Goal: Task Accomplishment & Management: Use online tool/utility

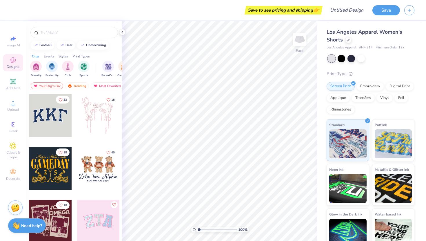
click at [53, 129] on div at bounding box center [50, 115] width 43 height 43
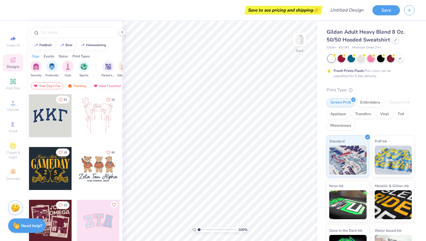
click at [54, 120] on div at bounding box center [50, 115] width 43 height 43
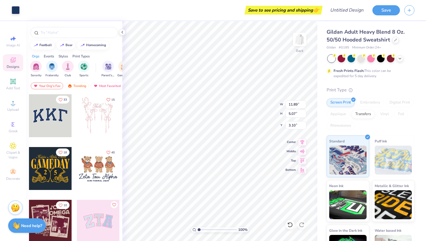
type input "11.89"
type input "5.07"
type input "3.10"
click at [291, 225] on icon at bounding box center [290, 225] width 6 height 6
type input "7.25"
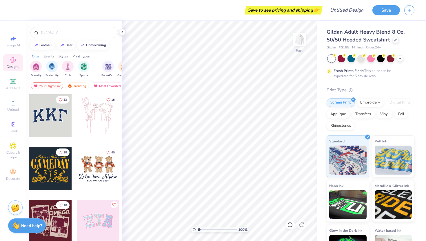
click at [56, 119] on div at bounding box center [50, 115] width 43 height 43
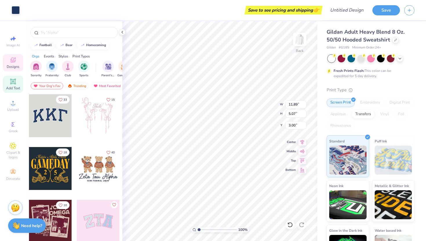
click at [10, 82] on icon at bounding box center [13, 81] width 7 height 7
type input "6.48"
type input "1.88"
type input "6.31"
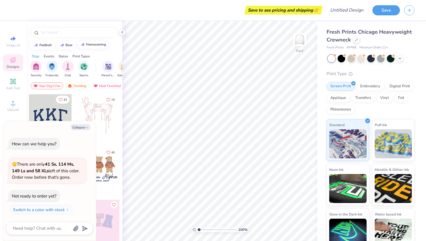
click at [89, 41] on button "homecoming" at bounding box center [93, 44] width 32 height 9
type input "homecoming"
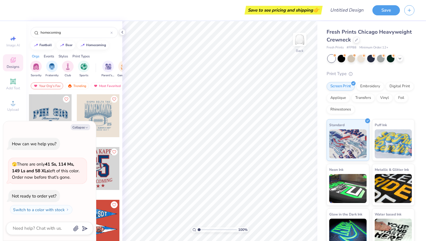
click at [90, 27] on div "homecoming" at bounding box center [74, 31] width 96 height 20
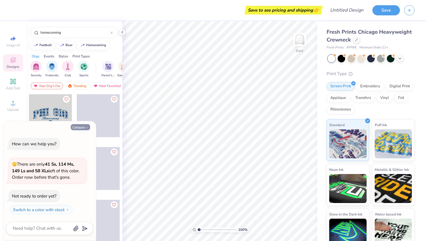
click at [86, 127] on polyline "button" at bounding box center [87, 127] width 2 height 1
type textarea "x"
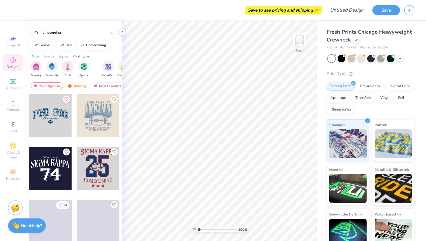
click at [59, 119] on div at bounding box center [50, 115] width 43 height 43
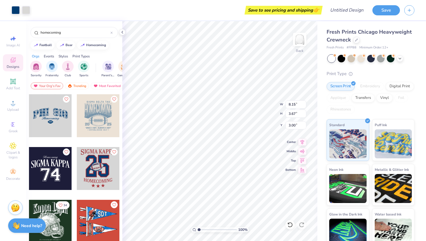
type input "5.98"
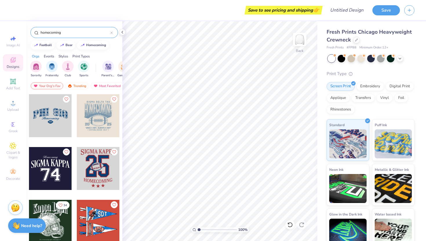
click at [111, 34] on div at bounding box center [111, 32] width 2 height 5
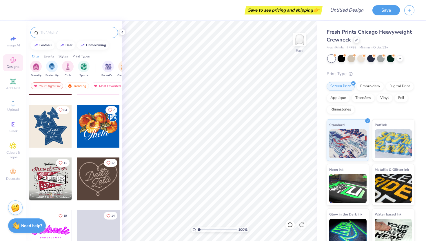
scroll to position [148, 0]
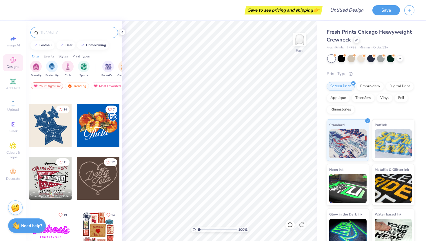
click at [358, 54] on div "Fresh Prints Chicago Heavyweight Crewneck Fresh Prints # FP88 Minimum Order: 12…" at bounding box center [371, 139] width 88 height 222
click at [358, 57] on div at bounding box center [361, 58] width 8 height 8
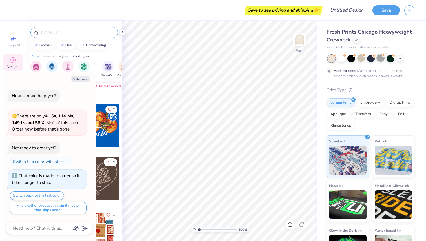
click at [380, 57] on div at bounding box center [381, 58] width 8 height 8
click at [400, 57] on icon at bounding box center [400, 58] width 5 height 5
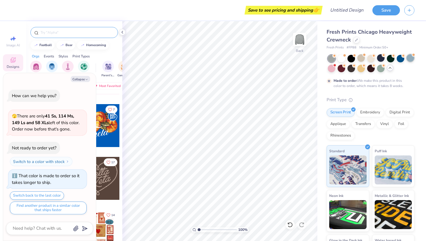
click at [413, 58] on div at bounding box center [411, 58] width 8 height 8
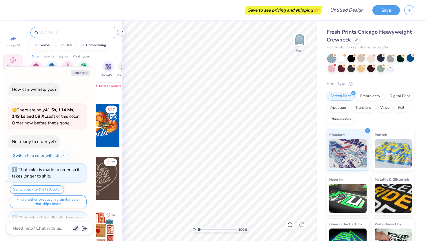
scroll to position [87, 0]
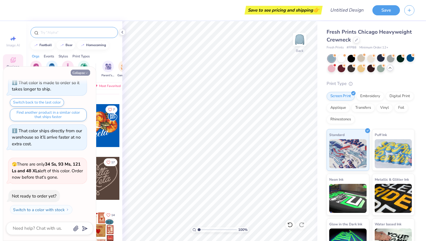
click at [85, 72] on icon "button" at bounding box center [86, 72] width 3 height 3
type textarea "x"
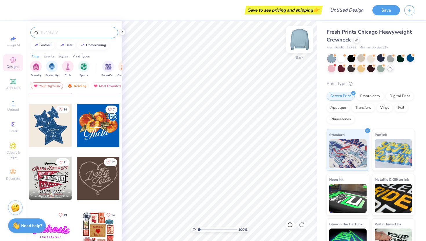
click at [298, 40] on img at bounding box center [299, 39] width 23 height 23
click at [50, 135] on div at bounding box center [50, 125] width 43 height 43
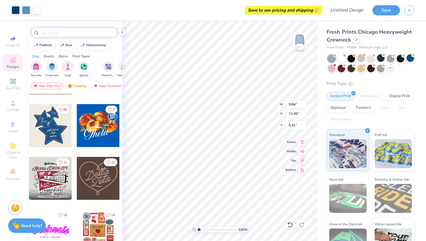
type input "5.35"
type input "11.74"
type input "13.71"
type input "5.36"
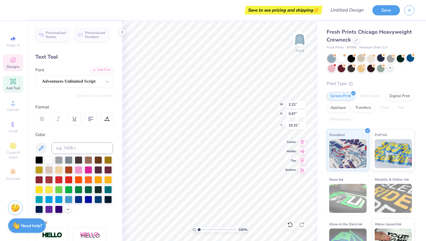
type textarea "BBG"
type textarea "S"
type textarea "Halom"
type input "9.17"
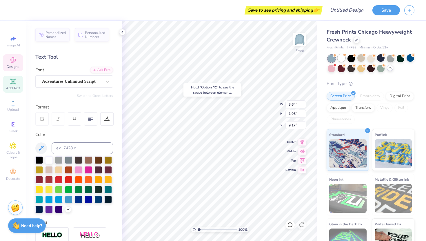
click at [342, 54] on div at bounding box center [342, 58] width 8 height 8
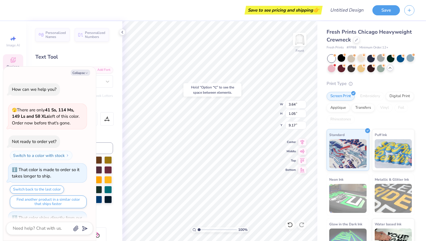
scroll to position [151, 0]
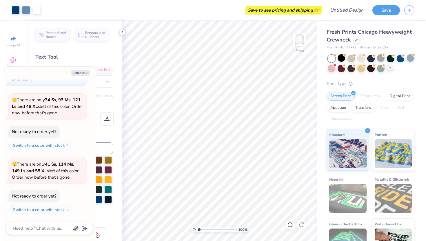
click at [122, 32] on polyline at bounding box center [122, 32] width 1 height 2
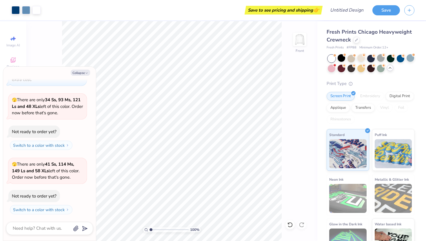
click at [85, 76] on div "Collapse How can we help you? 🫣 There are only 41 Ss, 114 Ms, 149 Ls and 58 XLs…" at bounding box center [49, 154] width 93 height 174
click at [84, 73] on button "Collapse" at bounding box center [80, 73] width 19 height 6
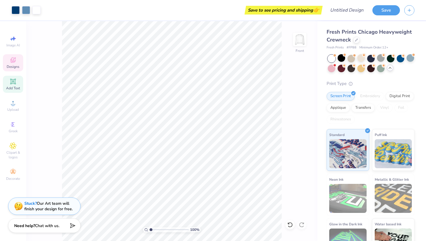
click at [10, 61] on icon at bounding box center [13, 60] width 7 height 7
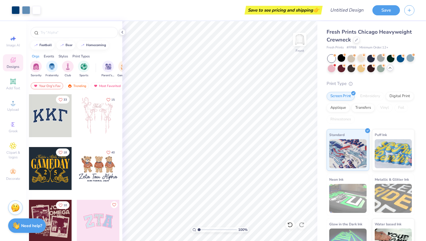
click at [92, 167] on div at bounding box center [98, 168] width 43 height 43
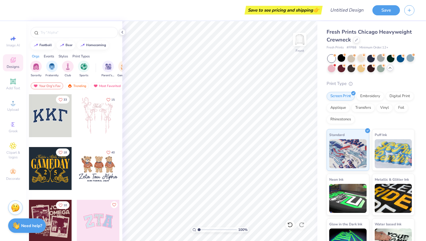
drag, startPoint x: 304, startPoint y: 38, endPoint x: 10, endPoint y: 5, distance: 295.1
click at [304, 38] on img at bounding box center [300, 40] width 12 height 12
click at [393, 4] on div "Save" at bounding box center [399, 10] width 54 height 20
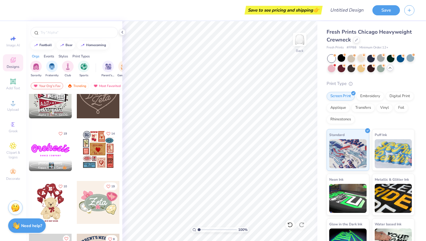
scroll to position [233, 0]
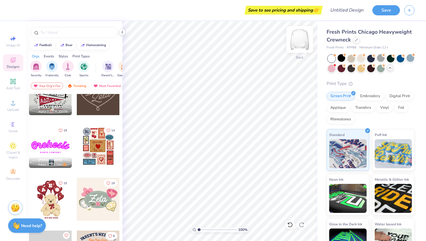
click at [298, 42] on img at bounding box center [299, 39] width 23 height 23
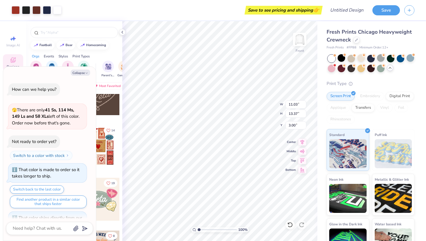
scroll to position [199, 0]
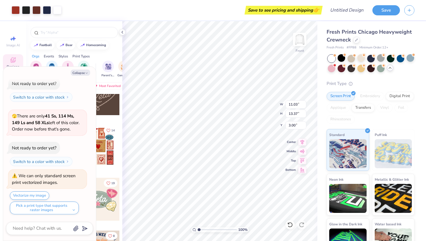
type textarea "x"
type input "4.82"
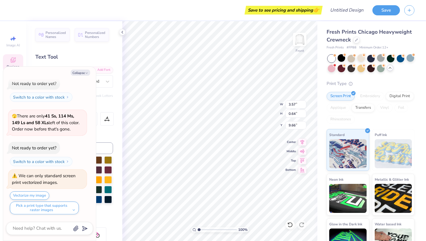
scroll to position [0, 1]
type textarea "x"
type textarea "H"
type textarea "x"
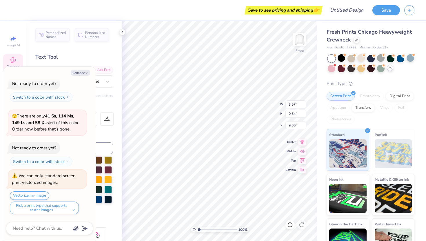
type textarea "Ha"
type textarea "x"
type textarea "H"
type textarea "x"
type textarea "HA"
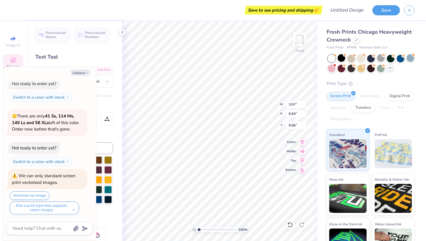
type textarea "x"
type textarea "HAL"
type textarea "x"
type textarea "HALO"
type textarea "x"
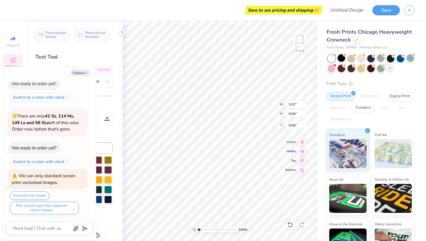
type textarea "HALOM"
type textarea "x"
type textarea "HALOM B"
type textarea "x"
type textarea "HALOM BBG"
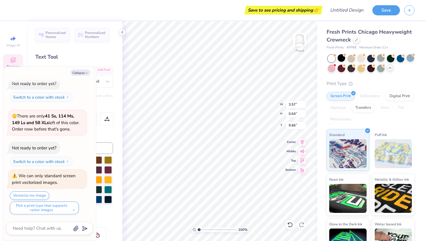
scroll to position [0, 1]
type textarea "x"
type input "1.39"
type input "0.72"
type input "12.59"
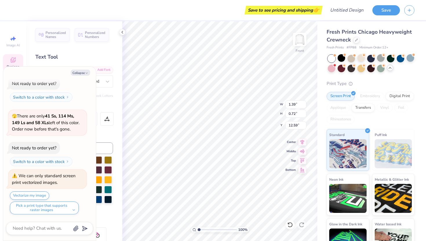
type textarea "x"
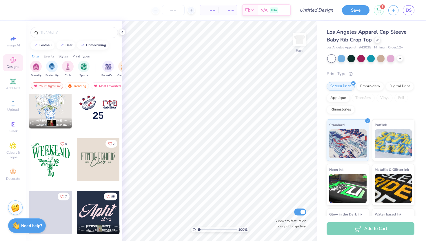
scroll to position [1275, 0]
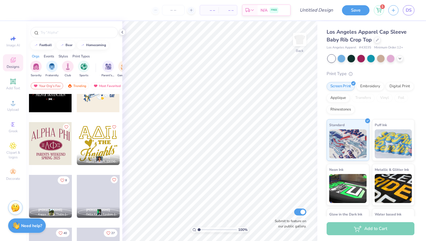
scroll to position [2610, 0]
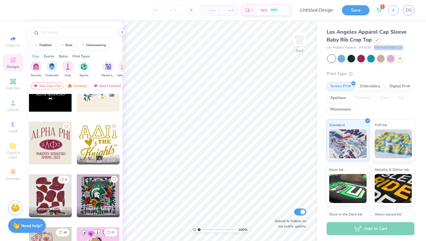
drag, startPoint x: 374, startPoint y: 46, endPoint x: 414, endPoint y: 44, distance: 40.3
click at [414, 44] on div "Los Angeles Apparel Cap Sleeve Baby Rib Crop Top Los Angeles Apparel # 43035 Mi…" at bounding box center [371, 135] width 109 height 229
click at [414, 44] on div "Los Angeles Apparel Cap Sleeve Baby Rib Crop Top Los Angeles Apparel # 43035 Mi…" at bounding box center [371, 39] width 88 height 22
click at [409, 45] on div "Los Angeles Apparel Cap Sleeve Baby Rib Crop Top Los Angeles Apparel # 43035 Mi…" at bounding box center [371, 39] width 88 height 22
click at [409, 45] on div "Los Angeles Apparel # 43035 Minimum Order: 12 +" at bounding box center [371, 47] width 88 height 5
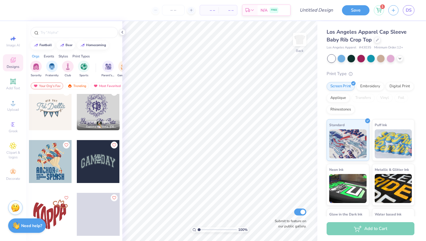
scroll to position [3119, 0]
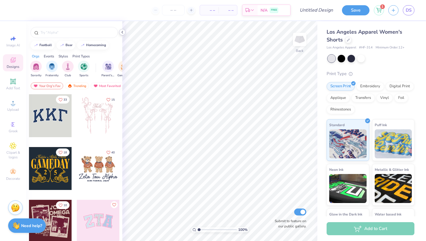
click at [122, 33] on icon at bounding box center [122, 32] width 5 height 5
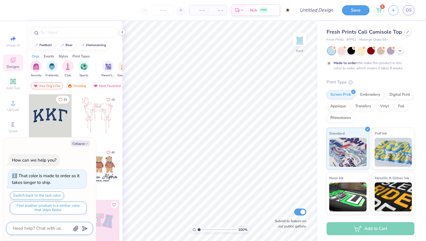
click at [25, 229] on textarea at bounding box center [41, 228] width 59 height 8
type textarea "c"
type textarea "x"
type textarea "ca"
type textarea "x"
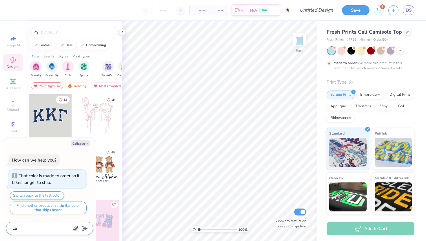
type textarea "can"
type textarea "x"
type textarea "can"
type textarea "x"
type textarea "can i"
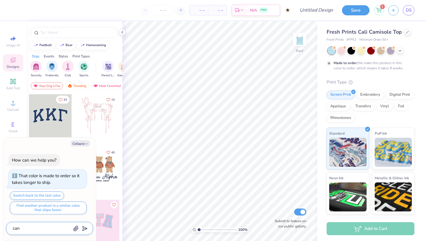
type textarea "x"
type textarea "can i"
type textarea "x"
type textarea "can i m"
type textarea "x"
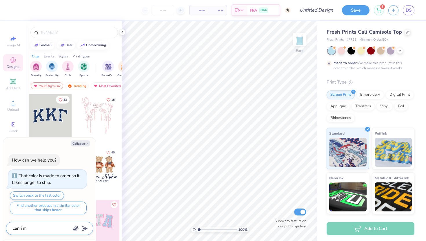
type textarea "can i ma"
type textarea "x"
type textarea "can i mak"
type textarea "x"
type textarea "can i make"
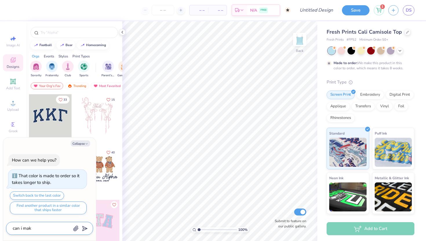
type textarea "x"
type textarea "can i make"
type textarea "x"
type textarea "can i make a"
type textarea "x"
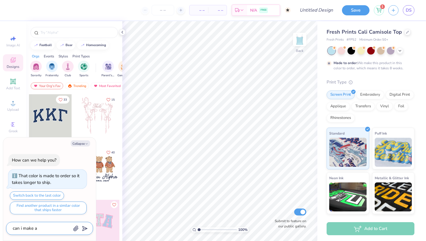
type textarea "can i make an"
type textarea "x"
type textarea "can i make an"
type textarea "x"
type textarea "can i make an o"
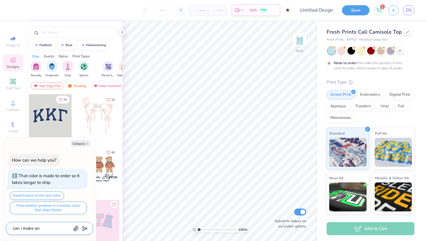
type textarea "x"
type textarea "can i make an or"
type textarea "x"
type textarea "can i make an ord"
type textarea "x"
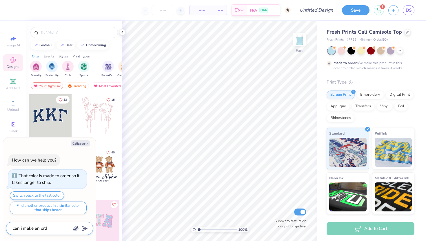
type textarea "can i make an orde"
type textarea "x"
type textarea "can i make an order"
type textarea "x"
type textarea "can i make an order"
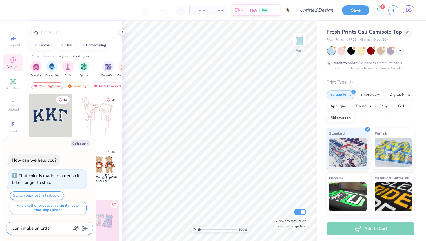
type textarea "x"
type textarea "can i make an order e"
type textarea "x"
type textarea "can i make an order ei"
type textarea "x"
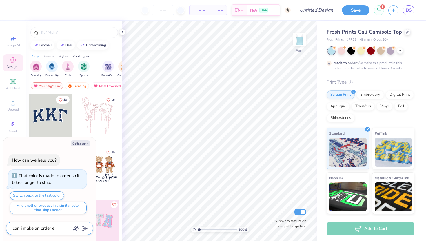
type textarea "can i make an order eit"
type textarea "x"
type textarea "can i make an order eith"
type textarea "x"
type textarea "can i make an order eith"
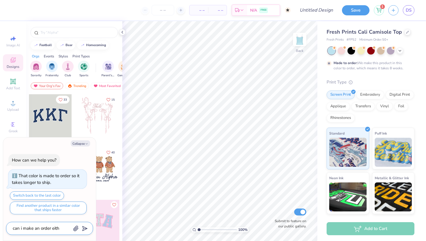
type textarea "x"
type textarea "can i make an order eith"
type textarea "x"
type textarea "can i make an order eit"
type textarea "x"
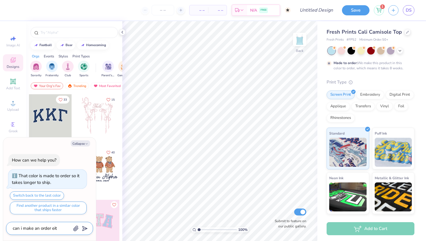
type textarea "can i make an order ei"
type textarea "x"
type textarea "can i make an order e"
type textarea "x"
type textarea "can i make an order"
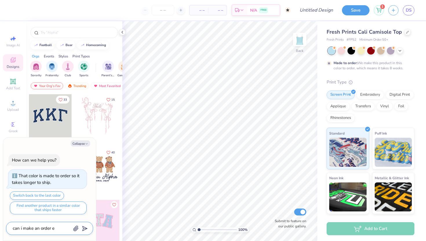
type textarea "x"
type textarea "can i make an order f"
type textarea "x"
type textarea "can i make an order fo"
type textarea "x"
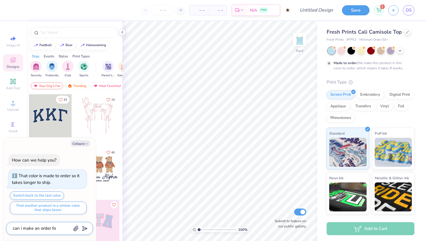
type textarea "can i make an order for"
type textarea "x"
type textarea "can i make an order for"
type textarea "x"
type textarea "can i make an order for j"
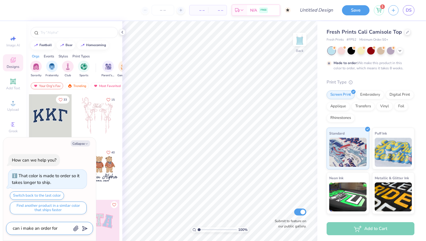
type textarea "x"
type textarea "can i make an order for ju"
type textarea "x"
type textarea "can i make an order for jus"
type textarea "x"
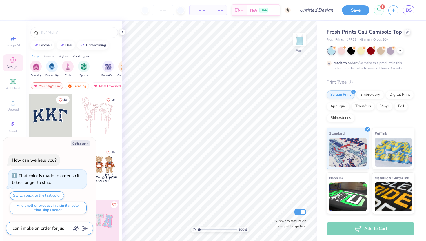
type textarea "can i make an order for just"
type textarea "x"
type textarea "can i make an order for just"
type textarea "x"
type textarea "can i make an order for just y"
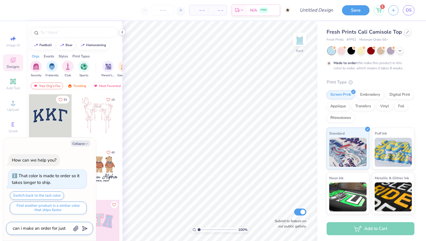
type textarea "x"
type textarea "can i make an order for just y6"
type textarea "x"
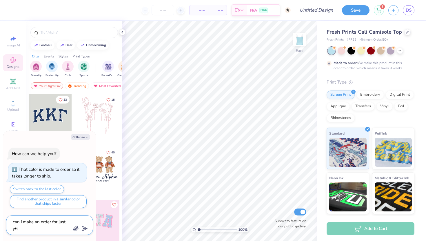
type textarea "can i make an order for just y"
type textarea "x"
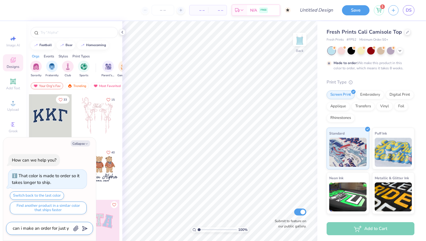
type textarea "can i make an order for just"
type textarea "x"
type textarea "can i make an order for just 6"
type textarea "x"
type textarea "can i make an order for just 6"
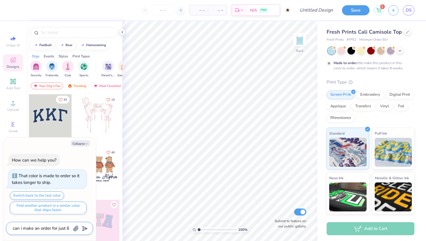
type textarea "x"
type textarea "can i make an order for just 6 i"
type textarea "x"
type textarea "can i make an order for just 6 it"
type textarea "x"
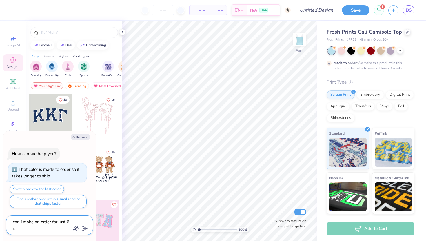
type textarea "can i make an order for just 6 ite"
type textarea "x"
type textarea "can i make an order for just 6 item"
type textarea "x"
type textarea "can i make an order for just 6 items"
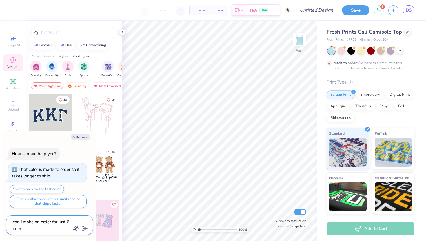
type textarea "x"
type textarea "can i make an order for just 6 items"
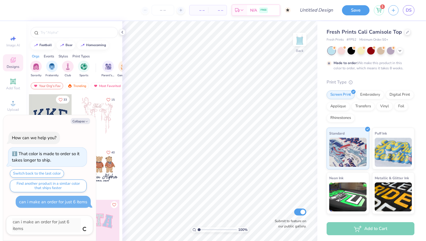
type textarea "x"
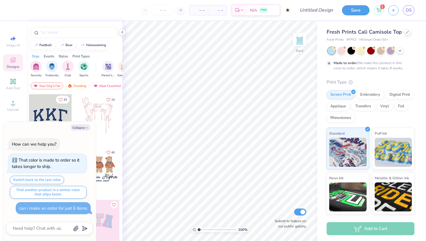
type textarea "x"
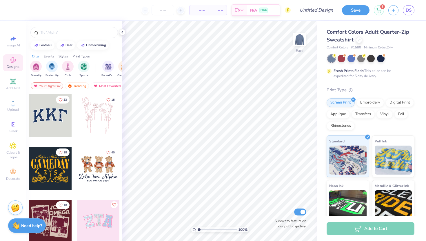
click at [66, 122] on div at bounding box center [50, 115] width 43 height 43
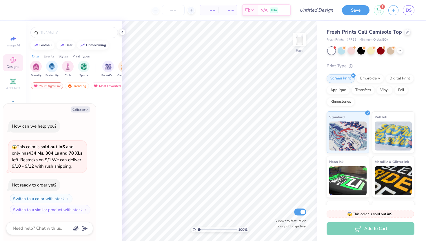
scroll to position [13, 0]
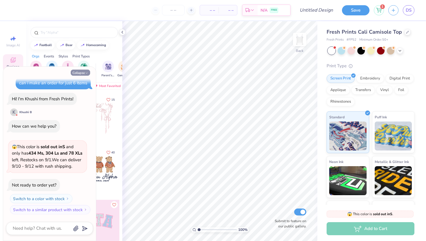
click at [84, 73] on button "Collapse" at bounding box center [80, 73] width 19 height 6
type textarea "x"
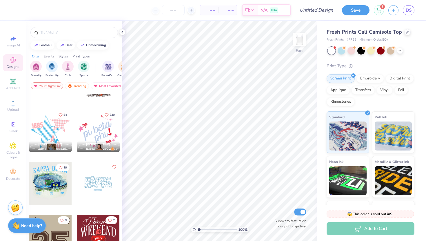
scroll to position [723, 0]
click at [59, 142] on div "Lily Rubenstein Alpha Chi Omega, Syracuse University" at bounding box center [50, 147] width 43 height 11
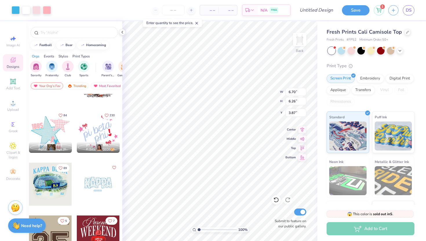
type input "1.71"
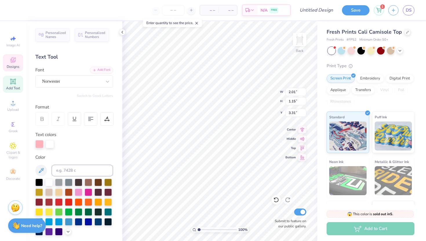
scroll to position [0, 0]
type textarea "HAlom"
type input "0.85"
type input "1.14"
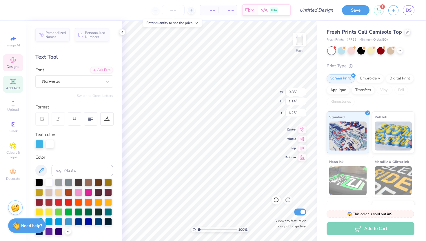
type input "6.25"
type textarea "x"
type textarea "b"
type input "0.86"
type input "5.68"
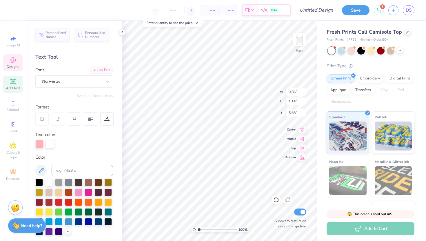
type textarea "b"
type input "0.70"
type input "6.82"
type textarea "g"
type input "1.70"
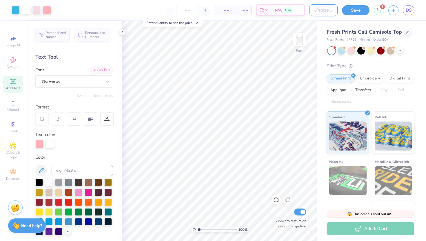
click at [326, 11] on input "Design Title" at bounding box center [323, 10] width 28 height 12
type input "board tank 1"
click at [356, 9] on button "Save" at bounding box center [356, 9] width 28 height 10
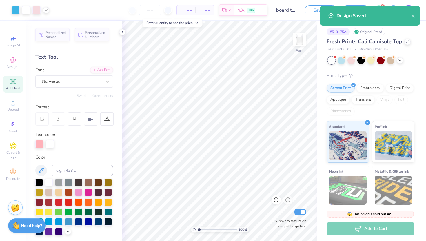
click at [409, 15] on div "Design Saved" at bounding box center [373, 15] width 75 height 7
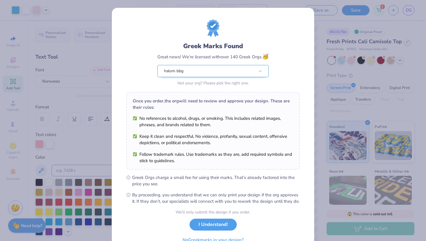
click at [237, 74] on div "halom bbg" at bounding box center [209, 71] width 92 height 12
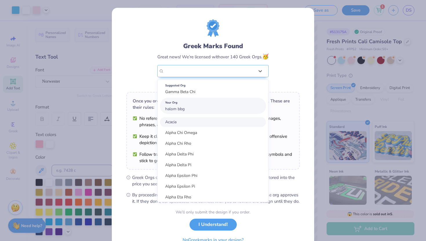
click at [211, 103] on div "Your Org" at bounding box center [213, 102] width 96 height 6
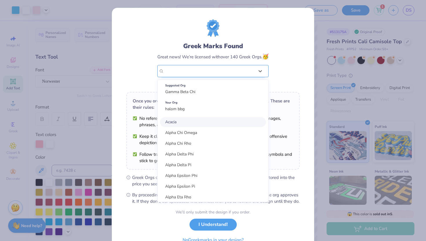
click at [227, 70] on div "halom bbg" at bounding box center [209, 71] width 92 height 12
click at [225, 71] on div "halom bbg" at bounding box center [209, 71] width 90 height 6
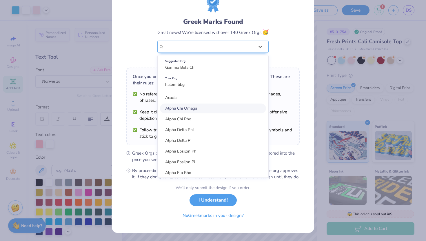
click at [178, 105] on span "Alpha Chi Omega" at bounding box center [181, 108] width 32 height 6
click at [183, 41] on div "Alpha Chi Omega" at bounding box center [209, 47] width 92 height 12
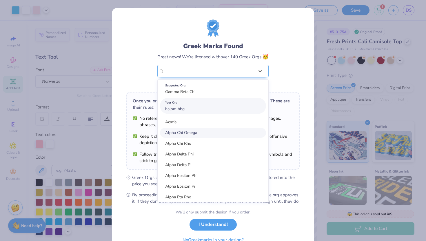
click at [174, 111] on span "halom bbg" at bounding box center [174, 109] width 19 height 6
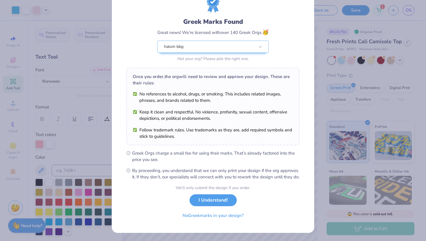
scroll to position [30, 0]
click at [210, 215] on button "No Greek marks in your design?" at bounding box center [213, 214] width 71 height 12
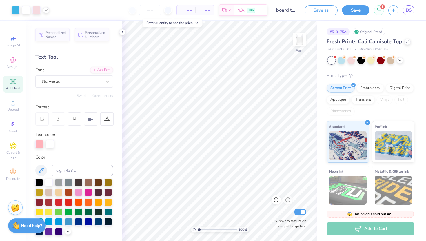
click at [189, 12] on span "– –" at bounding box center [186, 10] width 12 height 6
click at [188, 9] on span "– –" at bounding box center [186, 10] width 12 height 6
click at [150, 9] on input "number" at bounding box center [150, 10] width 23 height 10
type input "50"
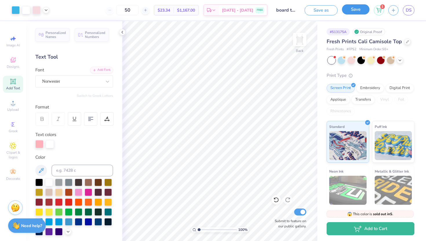
click at [359, 9] on button "Save" at bounding box center [356, 9] width 28 height 10
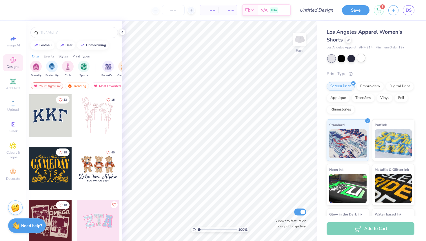
click at [361, 60] on div at bounding box center [361, 58] width 8 height 8
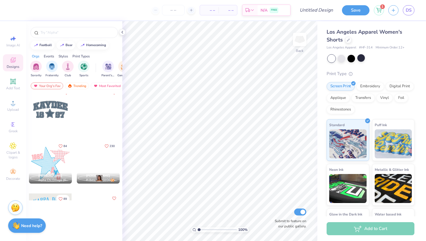
scroll to position [693, 0]
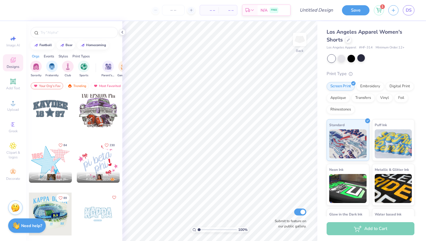
click at [57, 164] on div at bounding box center [50, 161] width 43 height 43
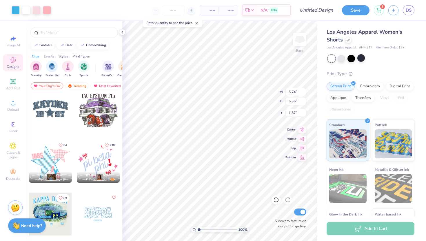
type input "3.37"
type input "3.15"
type input "3.67"
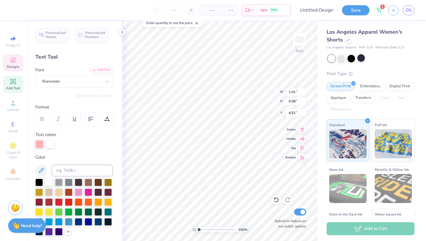
type textarea "halom"
type input "0.43"
type input "5.96"
type textarea "b"
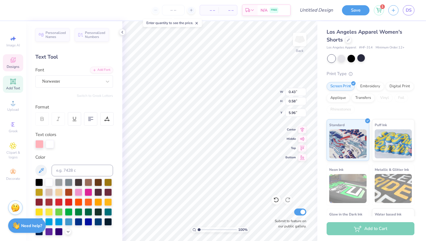
type input "5.67"
click at [274, 200] on icon at bounding box center [276, 200] width 6 height 6
type textarea "g"
type textarea "b"
type input "3.61"
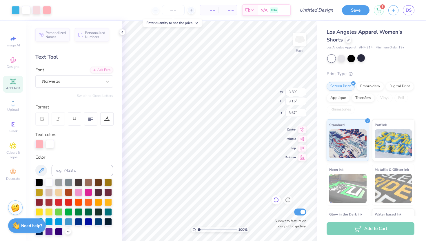
type input "3.09"
type input "3.88"
type input "3.55"
type input "3.15"
type input "3.87"
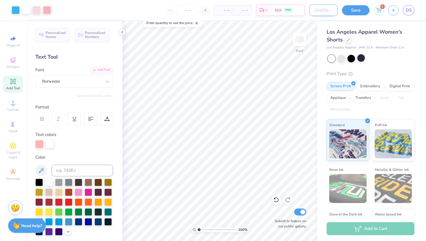
click at [317, 12] on input "Design Title" at bounding box center [323, 10] width 28 height 12
drag, startPoint x: 330, startPoint y: 10, endPoint x: 346, endPoint y: 10, distance: 16.5
click at [346, 10] on div "Art colors – – Per Item – – Total Est. Delivery N/A FREE Design Title halom sho…" at bounding box center [213, 10] width 426 height 20
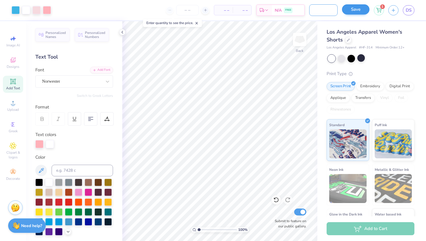
type input "halom board shorts"
click at [351, 11] on button "Save" at bounding box center [356, 9] width 28 height 10
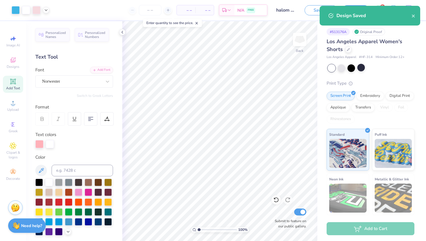
click at [196, 23] on icon at bounding box center [197, 23] width 4 height 4
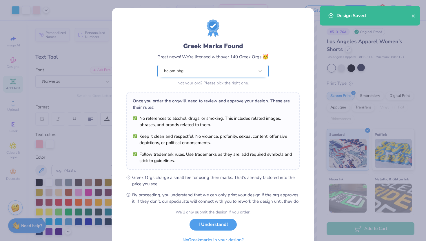
click at [238, 73] on div "halom bbg" at bounding box center [209, 71] width 92 height 12
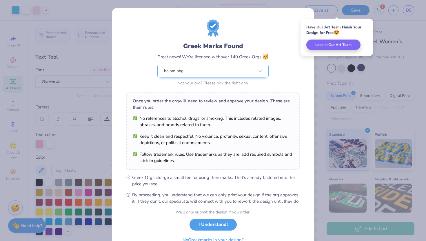
click at [178, 215] on div "We’ll only submit the design if you order." at bounding box center [213, 212] width 75 height 6
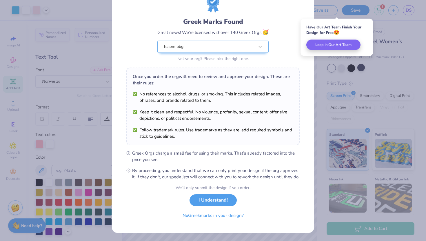
scroll to position [30, 0]
click at [192, 214] on button "No Greek marks in your design?" at bounding box center [213, 214] width 71 height 12
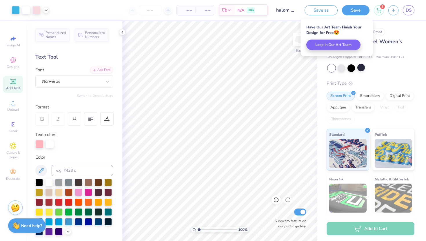
scroll to position [0, 0]
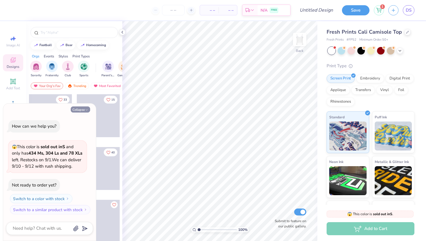
click at [77, 106] on button "Collapse" at bounding box center [80, 109] width 19 height 6
type textarea "x"
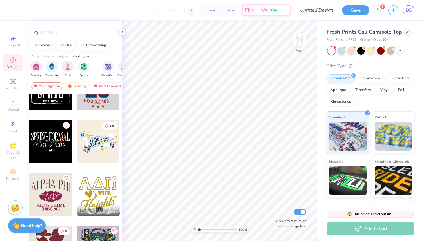
scroll to position [2559, 0]
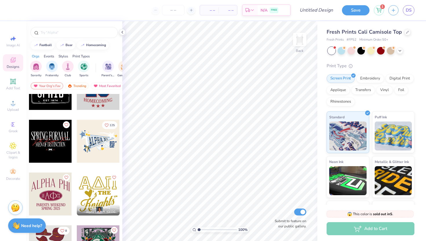
click at [88, 148] on div at bounding box center [98, 141] width 43 height 43
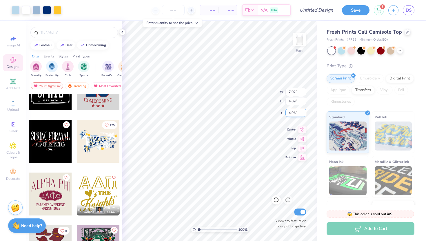
type input "1.80"
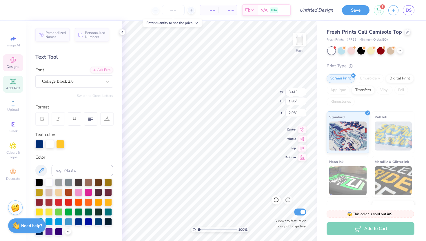
scroll to position [0, 0]
type textarea "HALOM BBG"
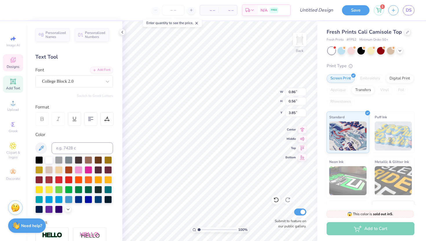
type input "0.56"
type input "3.85"
type textarea "MIAMI"
type input "0.51"
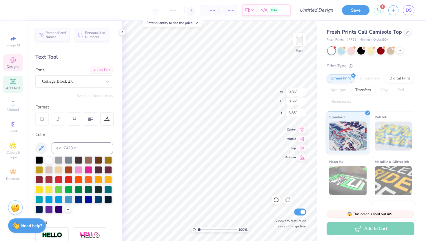
type input "4.49"
type textarea "REGIOn"
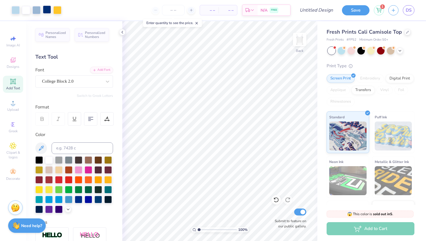
click at [46, 9] on div at bounding box center [47, 10] width 8 height 8
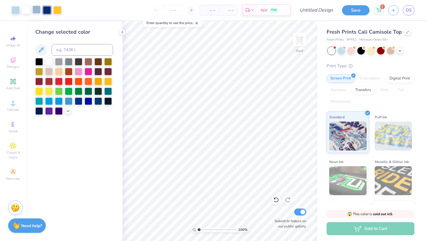
click at [37, 11] on div at bounding box center [36, 10] width 8 height 8
click at [80, 73] on div at bounding box center [79, 71] width 8 height 8
click at [54, 10] on div at bounding box center [57, 10] width 8 height 8
click at [66, 111] on icon at bounding box center [68, 110] width 5 height 5
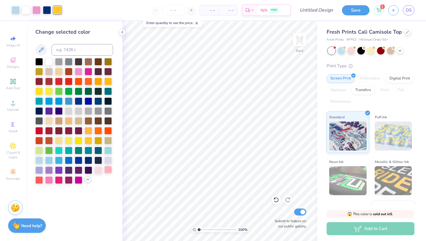
click at [108, 169] on div at bounding box center [108, 170] width 8 height 8
click at [25, 9] on div at bounding box center [26, 10] width 8 height 8
click at [41, 160] on div at bounding box center [39, 160] width 8 height 8
click at [49, 63] on div at bounding box center [49, 61] width 8 height 8
click at [108, 162] on div at bounding box center [108, 160] width 8 height 8
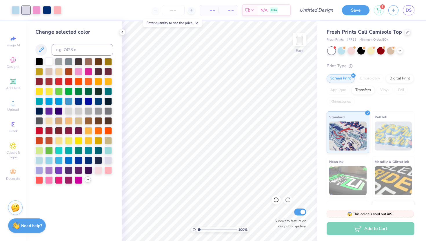
click at [48, 63] on div at bounding box center [49, 61] width 8 height 8
click at [16, 8] on div at bounding box center [16, 10] width 8 height 8
click at [357, 48] on div at bounding box center [361, 50] width 8 height 8
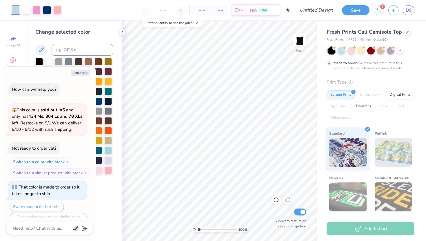
scroll to position [18, 0]
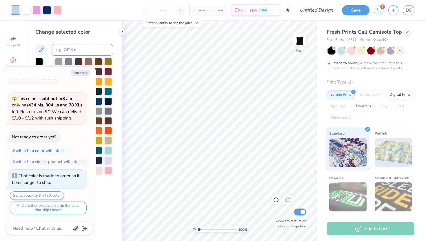
click at [400, 50] on polyline at bounding box center [400, 50] width 2 height 1
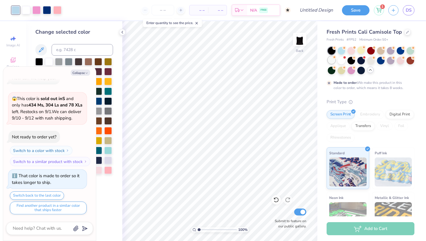
click at [333, 57] on circle at bounding box center [334, 57] width 4 height 4
click at [341, 58] on div at bounding box center [342, 60] width 8 height 8
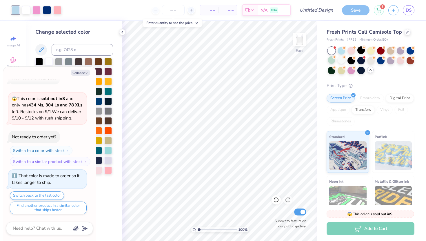
scroll to position [135, 0]
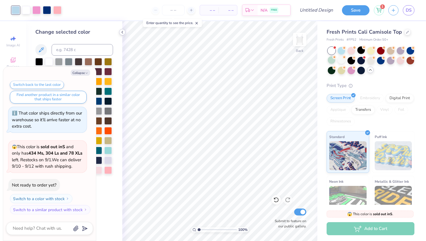
click at [123, 31] on polyline at bounding box center [122, 32] width 1 height 2
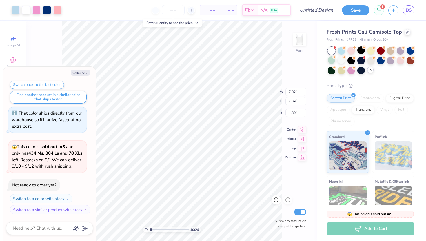
type textarea "x"
click at [255, 85] on div "100 % Back W 7.02 7.02 " H 4.09 4.09 " Y 1.80 1.80 " Center Middle Top Bottom S…" at bounding box center [171, 131] width 291 height 220
click at [311, 12] on input "Design Title" at bounding box center [323, 10] width 28 height 12
type input "h"
type textarea "x"
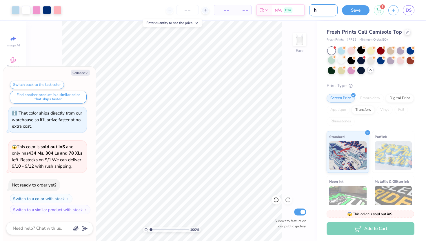
type input "ha"
type textarea "x"
type input "hal"
type textarea "x"
type input "halo"
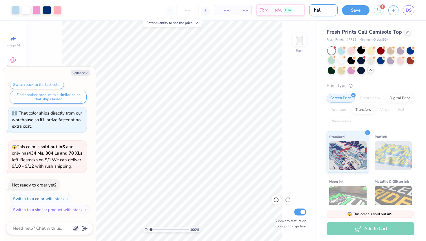
type textarea "x"
type input "halom"
type textarea "x"
type input "halom"
type textarea "x"
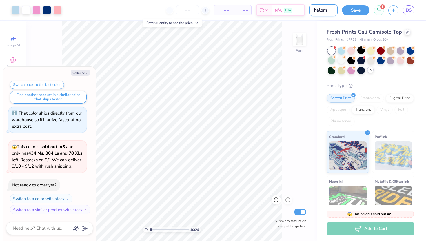
type input "halom b"
type textarea "x"
type input "halom bo"
type textarea "x"
type input "halom boa"
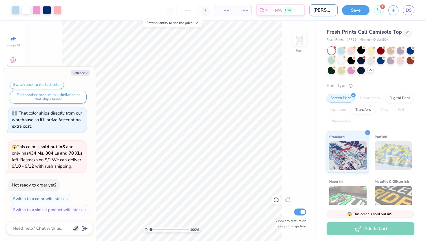
type textarea "x"
type input "halom boar"
type textarea "x"
type input "halom board"
type textarea "x"
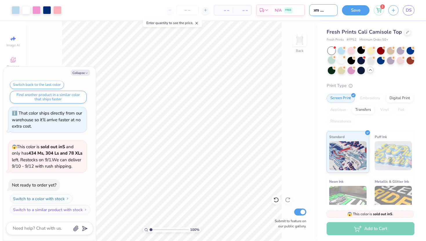
type input "halom board"
type textarea "x"
type input "halom board 1"
type textarea "x"
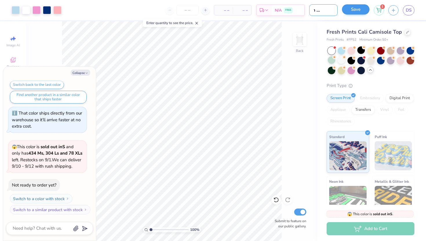
type input "halom board"
type textarea "x"
type input "halom board 2"
type textarea "x"
type input "halom board 2"
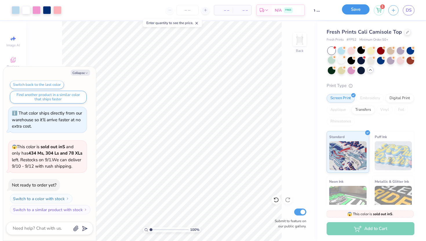
click at [349, 10] on button "Save" at bounding box center [356, 9] width 28 height 10
type textarea "x"
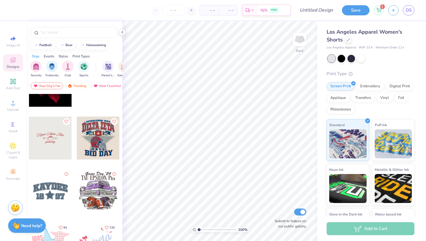
scroll to position [628, 0]
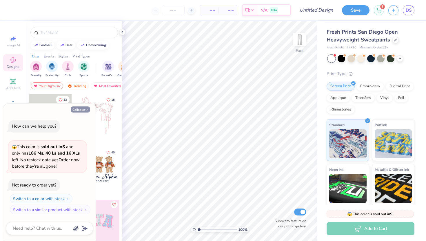
click at [79, 110] on button "Collapse" at bounding box center [80, 109] width 19 height 6
type textarea "x"
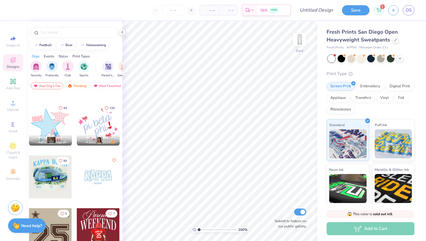
scroll to position [749, 0]
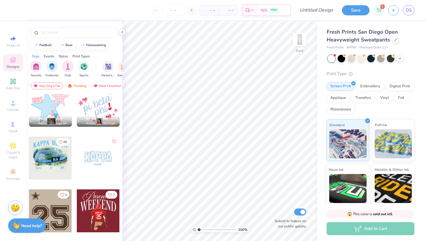
click at [57, 102] on div at bounding box center [50, 105] width 43 height 43
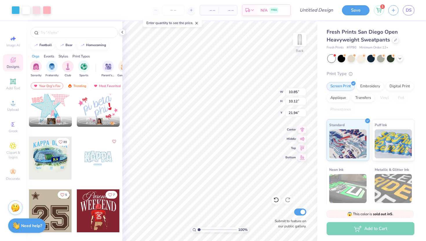
type input "6.22"
type input "5.80"
type input "13.00"
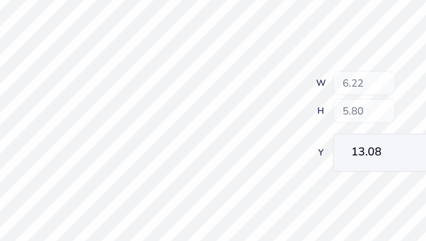
type input "13.08"
type textarea "HALOM"
type input "0.79"
type input "1.06"
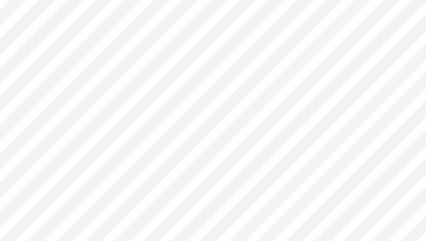
type input "16.76"
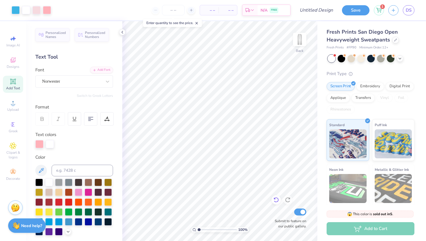
click at [276, 200] on icon at bounding box center [276, 200] width 6 height 6
click at [277, 198] on icon at bounding box center [276, 199] width 5 height 5
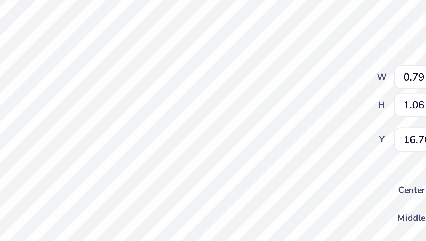
type textarea "B"
type input "0.65"
type input "17.82"
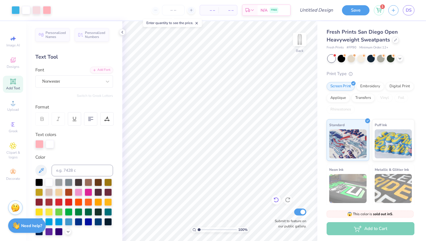
click at [275, 196] on div at bounding box center [276, 199] width 9 height 9
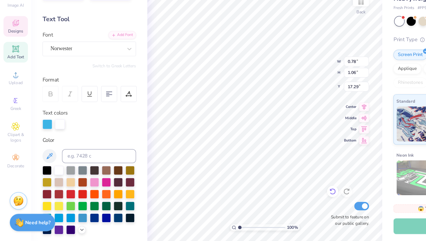
click at [276, 199] on icon at bounding box center [276, 200] width 6 height 6
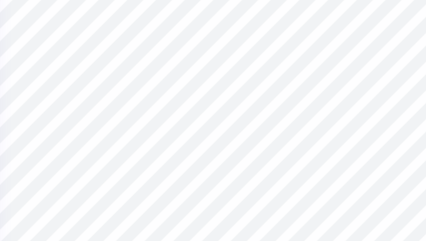
type input "0.38"
type input "0.63"
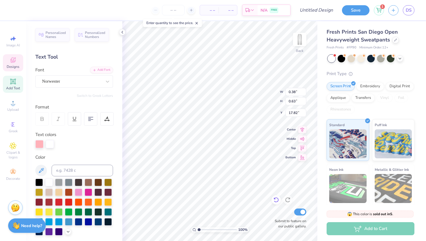
click at [276, 202] on icon at bounding box center [276, 199] width 5 height 5
type input "0.65"
type input "1.06"
type input "5.50"
type input "8.10"
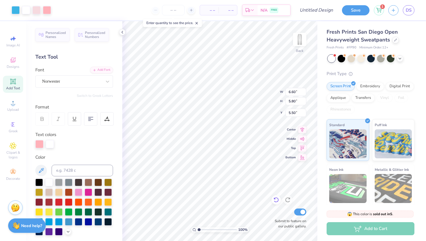
type input "7.13"
type input "4.18"
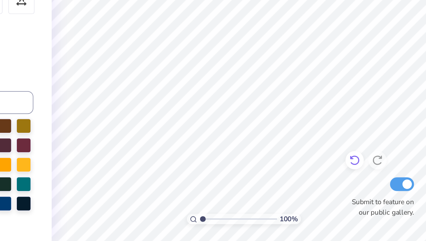
scroll to position [0, 0]
click at [276, 202] on icon at bounding box center [276, 200] width 6 height 6
click at [273, 202] on div at bounding box center [276, 199] width 9 height 9
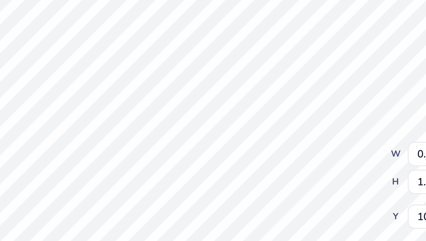
type textarea "g"
type textarea "b"
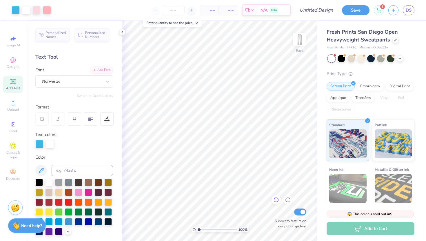
click at [277, 199] on icon at bounding box center [276, 200] width 6 height 6
click at [278, 198] on icon at bounding box center [276, 200] width 6 height 6
click at [285, 198] on icon at bounding box center [288, 200] width 6 height 6
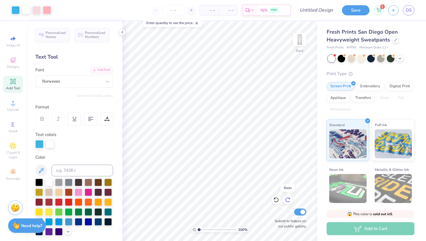
click at [285, 198] on icon at bounding box center [288, 200] width 6 height 6
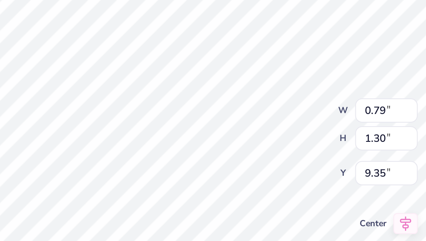
type input "0.68"
type input "1.12"
type input "9.54"
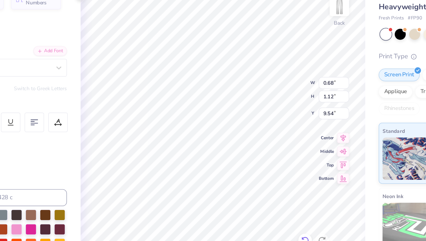
click at [277, 197] on icon at bounding box center [276, 200] width 6 height 6
type input "0.79"
type input "1.30"
type input "9.35"
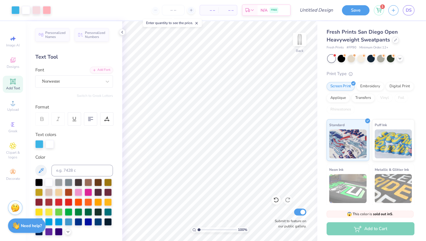
scroll to position [0, 0]
click at [197, 21] on icon at bounding box center [197, 23] width 4 height 4
type input "11.55"
type input "7.07"
type input "6.22"
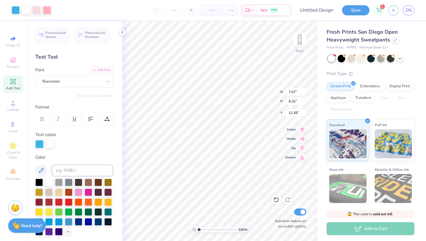
type input "11.78"
click at [296, 47] on div "Back" at bounding box center [299, 43] width 13 height 21
click at [299, 44] on img at bounding box center [299, 39] width 23 height 23
type input "10.96"
click at [331, 11] on input "Design Title" at bounding box center [323, 10] width 28 height 12
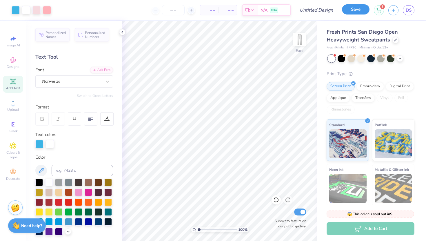
click at [357, 13] on button "Save" at bounding box center [356, 9] width 28 height 10
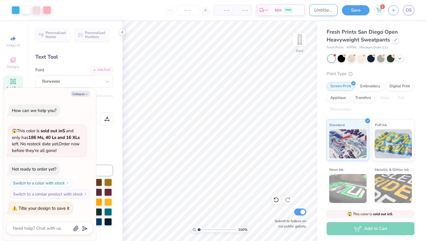
type textarea "x"
click at [320, 9] on input "Design Title" at bounding box center [323, 10] width 28 height 12
type input "h"
type textarea "x"
type input "ha"
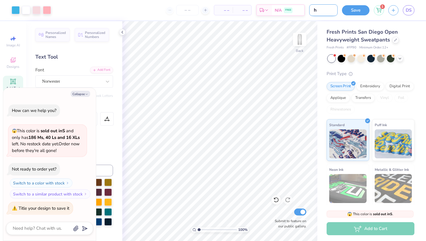
type textarea "x"
type input "hal"
type textarea "x"
type input "halo"
type textarea "x"
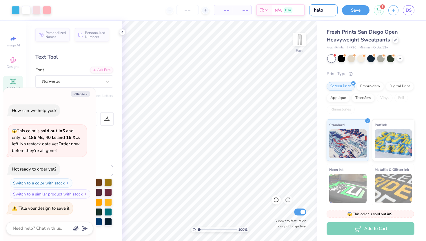
type input "halom"
type textarea "x"
type input "halom"
type textarea "x"
type input "halom s"
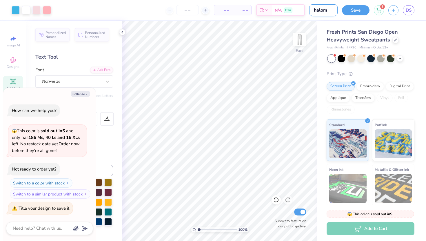
type textarea "x"
type input "[PERSON_NAME]"
type textarea "x"
type input "halom swe"
type textarea "x"
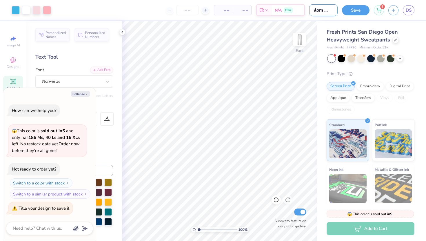
type input "halom swea"
type textarea "x"
type input "halom sweat"
type textarea "x"
type input "halom sweats"
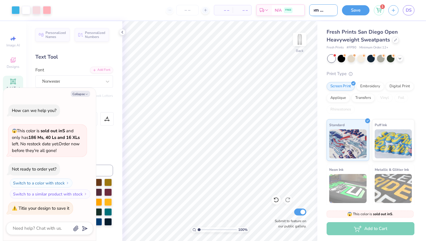
type textarea "x"
type input "halom sweats"
click at [348, 10] on button "Save" at bounding box center [356, 9] width 28 height 10
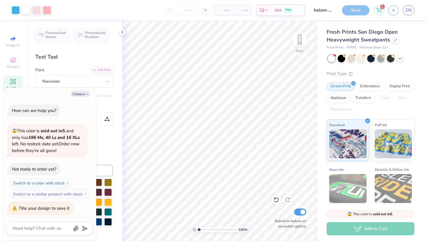
click at [347, 12] on div "Save" at bounding box center [356, 10] width 28 height 10
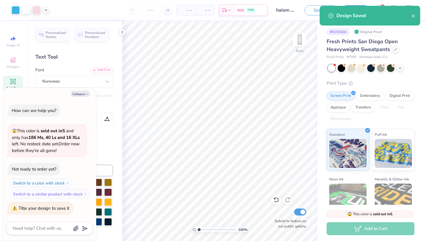
click at [416, 14] on div "Design Saved" at bounding box center [370, 16] width 101 height 20
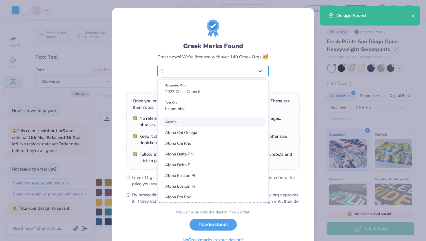
click at [224, 75] on div "halom bbg" at bounding box center [209, 71] width 92 height 12
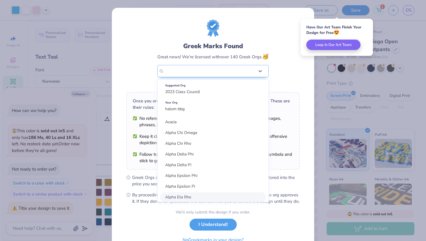
click at [152, 213] on form "Greek Marks Found Great news! We’re licensed with over 140 Greek Orgs. 🥳 option…" at bounding box center [212, 132] width 173 height 226
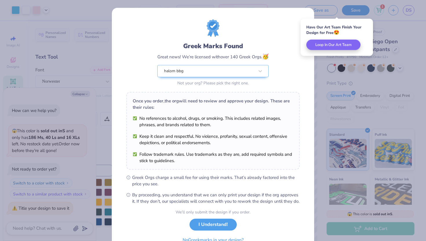
scroll to position [30, 0]
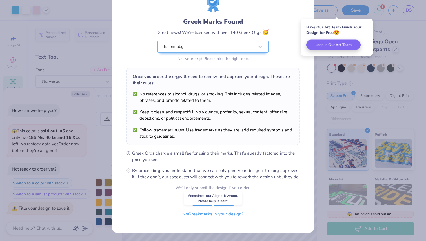
click at [190, 219] on button "No Greek marks in your design?" at bounding box center [213, 214] width 71 height 12
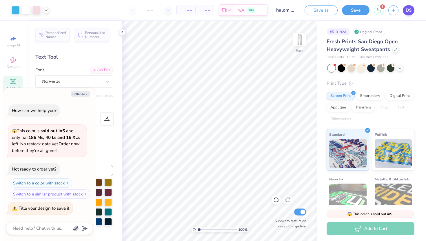
type textarea "x"
click at [410, 12] on span "DS" at bounding box center [409, 10] width 6 height 7
